Goal: Task Accomplishment & Management: Complete application form

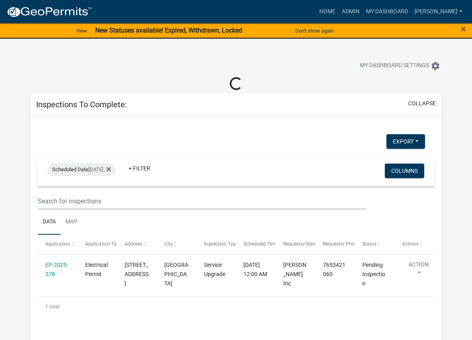
select select "1: 25"
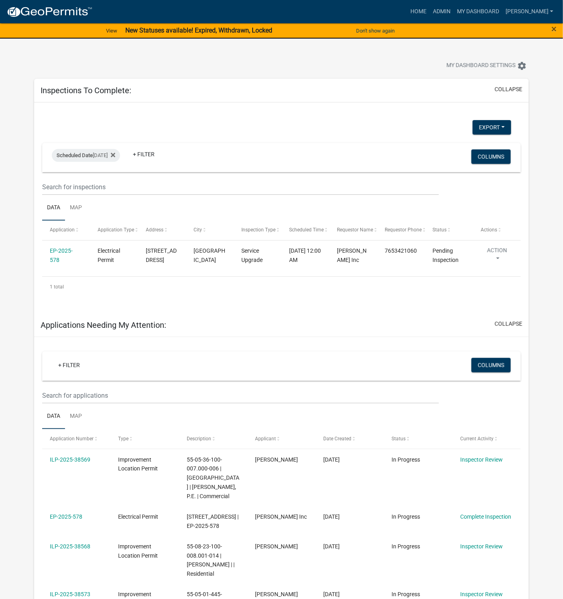
click at [66, 250] on link "EP-2025-578" at bounding box center [61, 256] width 23 height 16
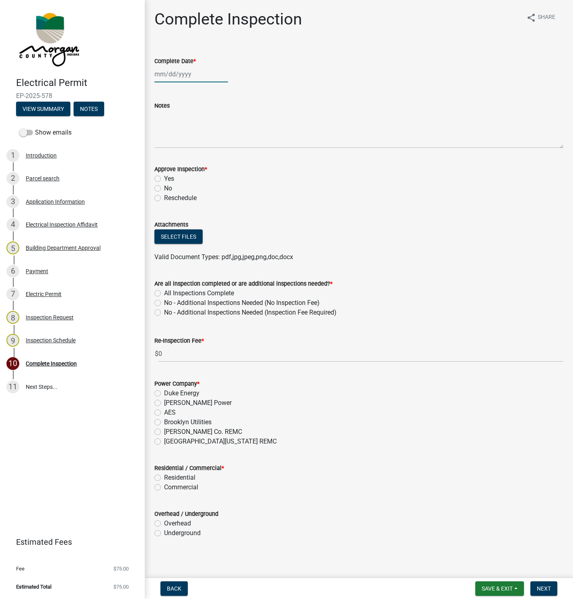
click at [177, 76] on div at bounding box center [191, 74] width 74 height 16
select select "8"
select select "2025"
click at [210, 155] on div "22" at bounding box center [213, 155] width 13 height 13
type input "[DATE]"
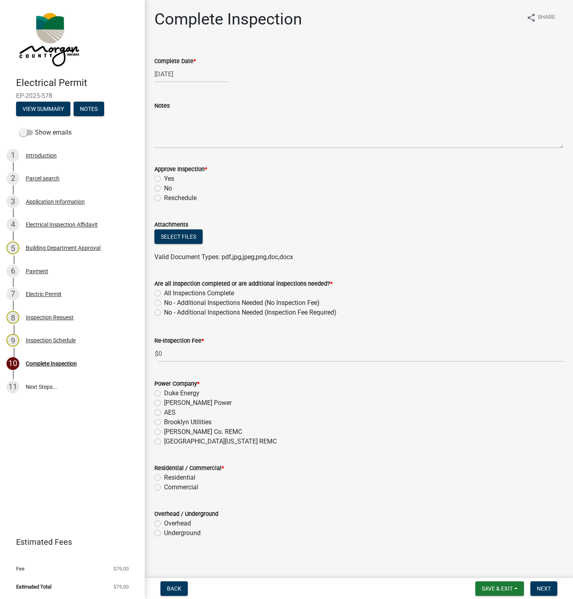
click at [164, 178] on label "Yes" at bounding box center [169, 179] width 10 height 10
click at [164, 178] on input "Yes" at bounding box center [166, 176] width 5 height 5
radio input "true"
click at [164, 293] on label "All Inspections Complete" at bounding box center [199, 294] width 70 height 10
click at [164, 293] on input "All Inspections Complete" at bounding box center [166, 291] width 5 height 5
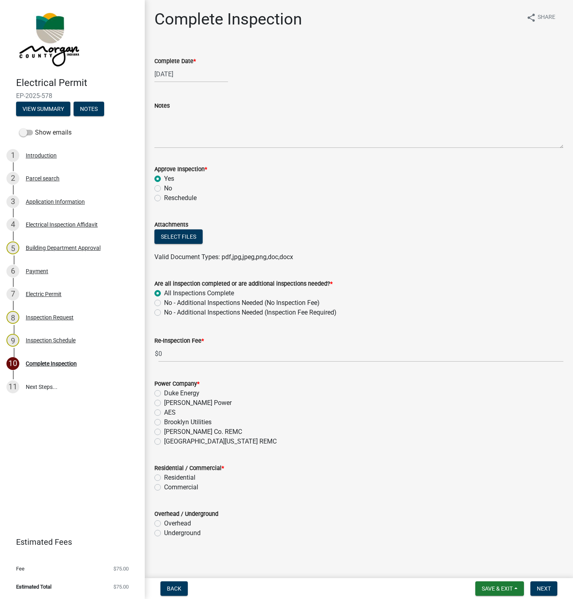
radio input "true"
drag, startPoint x: 158, startPoint y: 442, endPoint x: 213, endPoint y: 482, distance: 68.2
click at [164, 340] on label "[GEOGRAPHIC_DATA][US_STATE] REMC" at bounding box center [220, 442] width 113 height 10
click at [164, 340] on input "[GEOGRAPHIC_DATA][US_STATE] REMC" at bounding box center [166, 439] width 5 height 5
radio input "true"
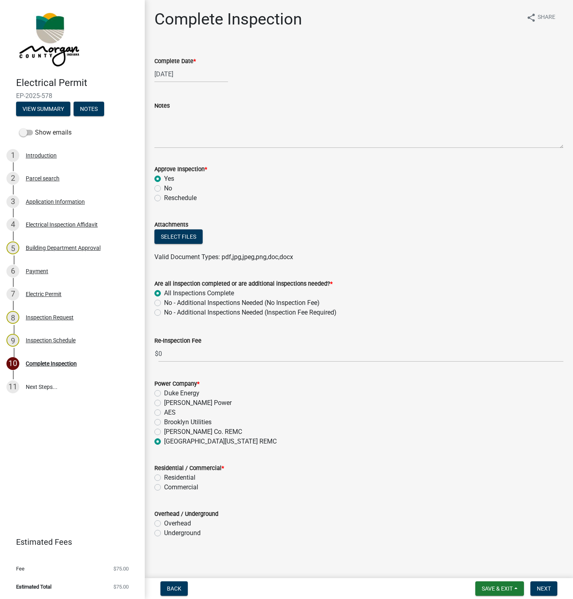
click at [164, 340] on label "Residential" at bounding box center [179, 478] width 31 height 10
click at [164, 340] on input "Residential" at bounding box center [166, 475] width 5 height 5
radio input "true"
click at [164, 340] on label "Overhead" at bounding box center [177, 524] width 27 height 10
click at [164, 340] on input "Overhead" at bounding box center [166, 521] width 5 height 5
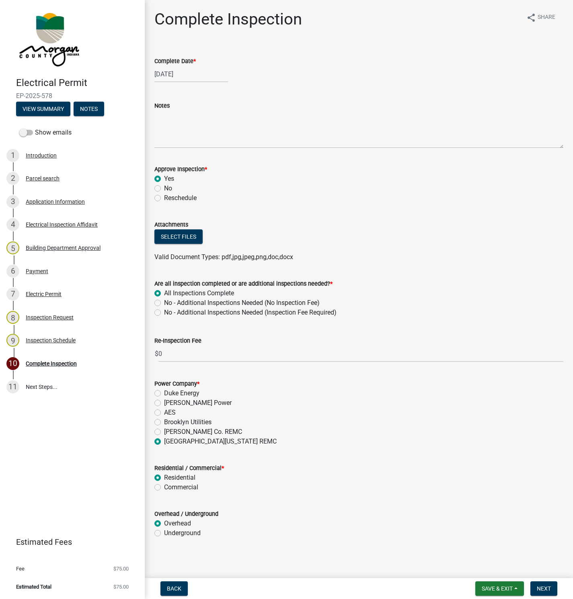
radio input "true"
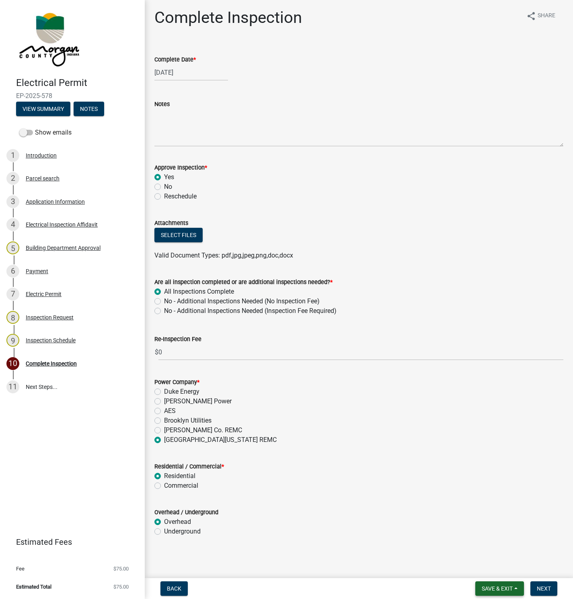
click at [472, 340] on button "Save & Exit" at bounding box center [499, 588] width 49 height 14
click at [472, 340] on button "Save" at bounding box center [491, 548] width 64 height 19
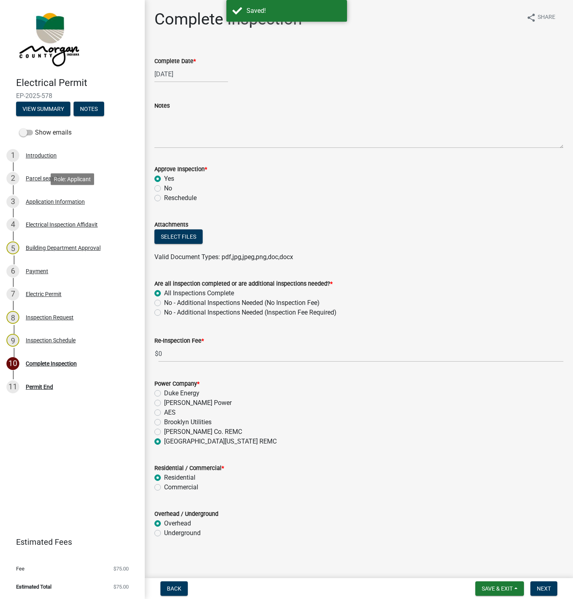
click at [59, 203] on div "Application Information" at bounding box center [55, 202] width 59 height 6
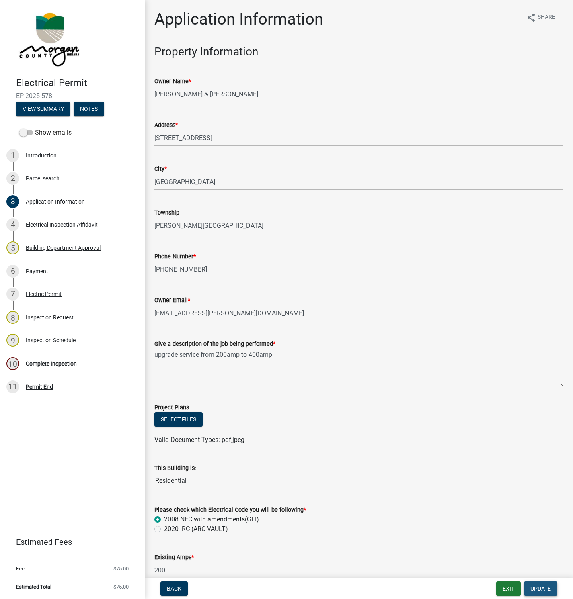
click at [472, 340] on span "Update" at bounding box center [540, 588] width 20 height 6
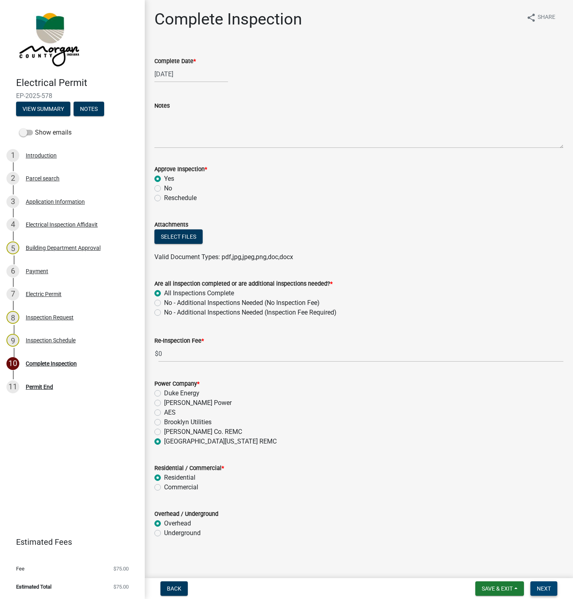
click at [472, 340] on span "Next" at bounding box center [543, 588] width 14 height 6
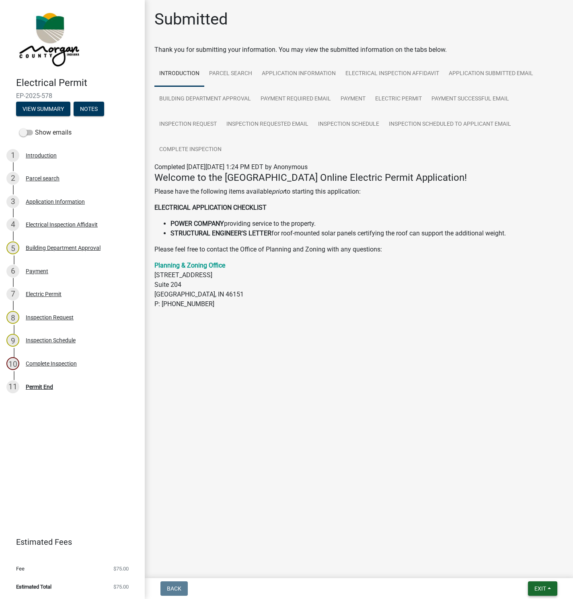
click at [472, 340] on span "Exit" at bounding box center [540, 588] width 12 height 6
click at [472, 340] on button "Save & Exit" at bounding box center [525, 568] width 64 height 19
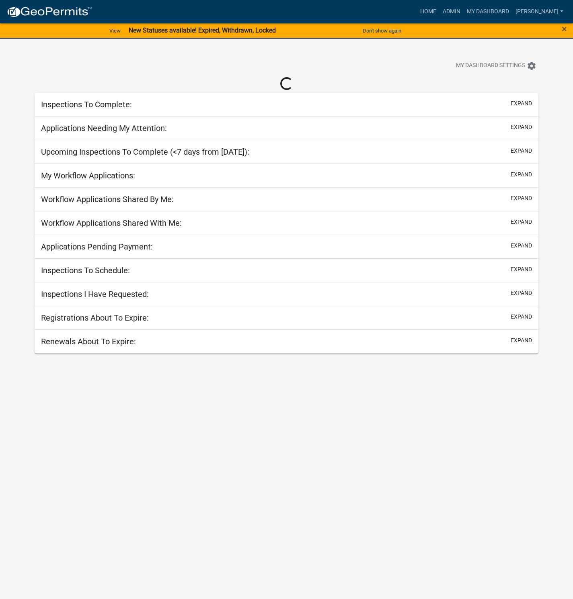
select select "1: 25"
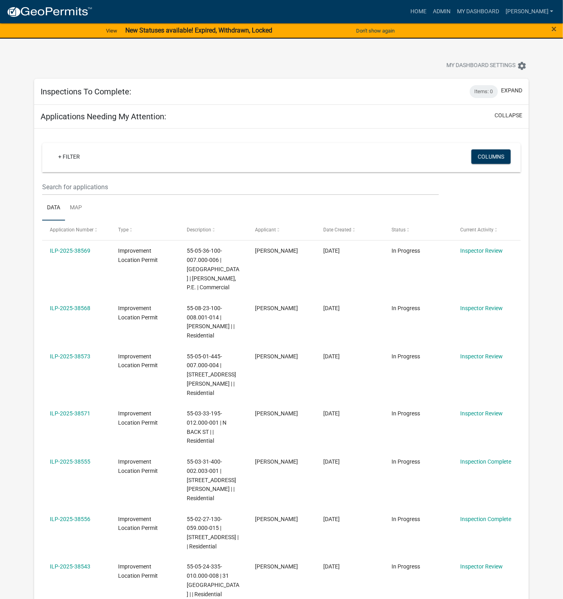
click at [76, 340] on link "ILP-2025-38573" at bounding box center [70, 356] width 41 height 6
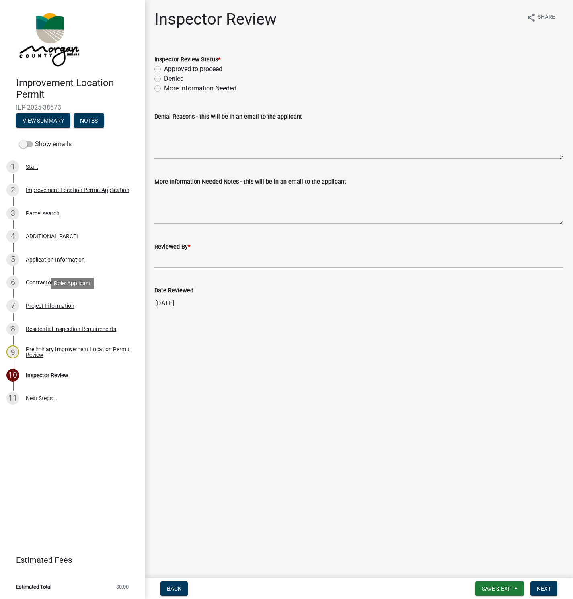
drag, startPoint x: 50, startPoint y: 303, endPoint x: 51, endPoint y: 294, distance: 8.9
click at [51, 295] on link "7 Project Information" at bounding box center [72, 305] width 145 height 23
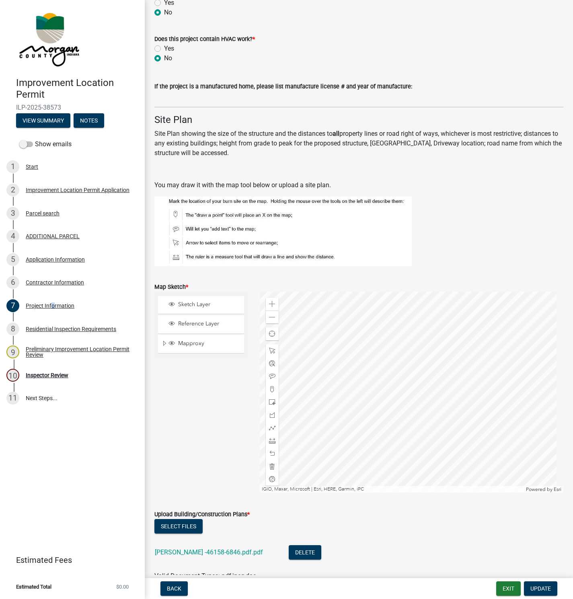
scroll to position [1313, 0]
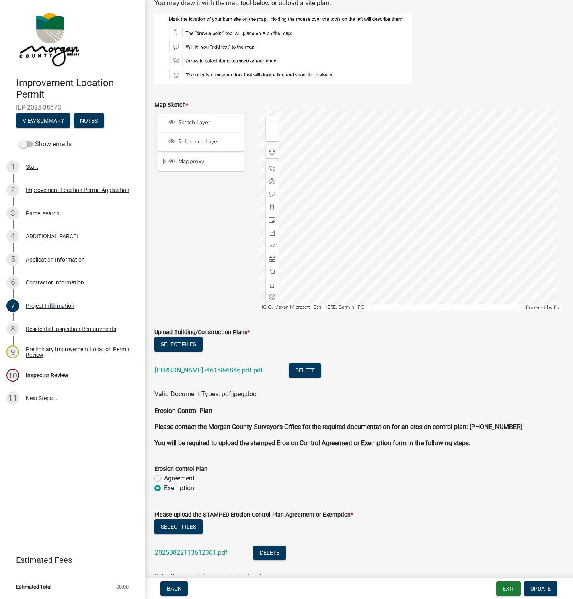
click at [215, 340] on link "[PERSON_NAME] -46158-6846.pdf.pdf" at bounding box center [209, 370] width 108 height 8
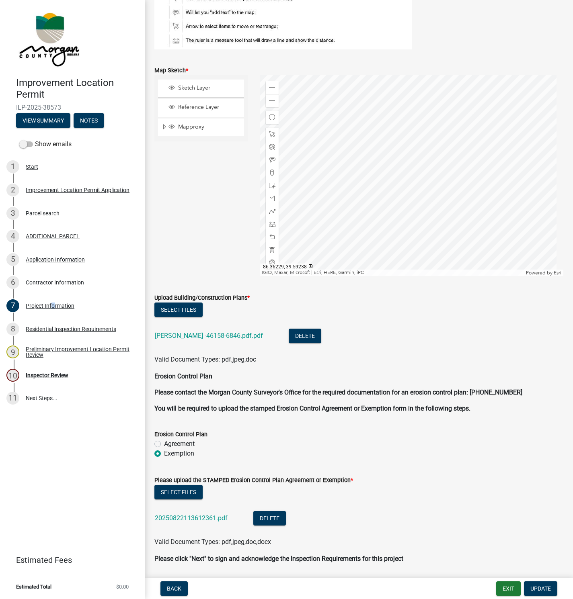
scroll to position [1373, 0]
